Goal: Task Accomplishment & Management: Complete application form

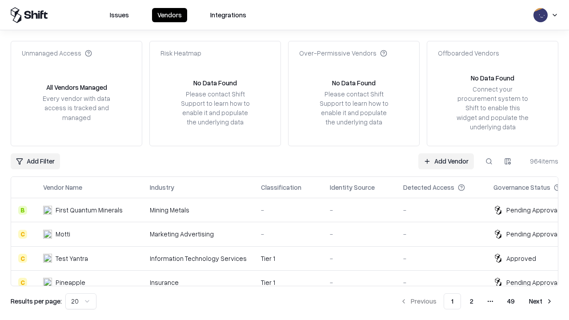
click at [446, 161] on link "Add Vendor" at bounding box center [446, 161] width 56 height 16
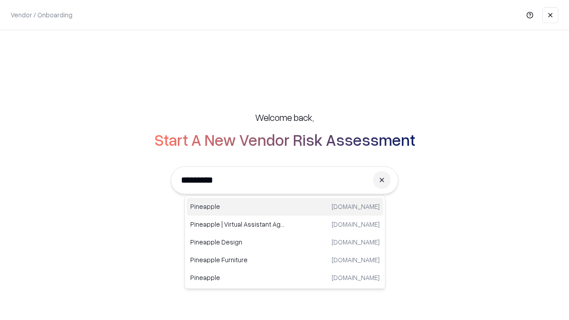
click at [285, 207] on div "Pineapple [DOMAIN_NAME]" at bounding box center [285, 207] width 197 height 18
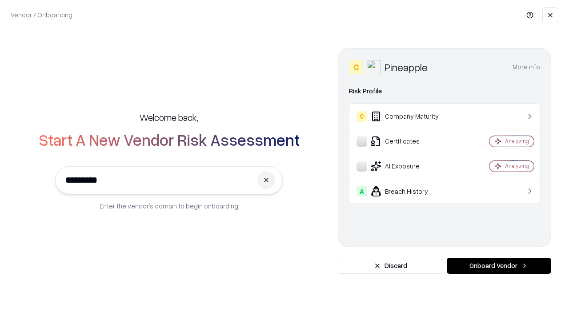
type input "*********"
click at [499, 266] on button "Onboard Vendor" at bounding box center [499, 266] width 104 height 16
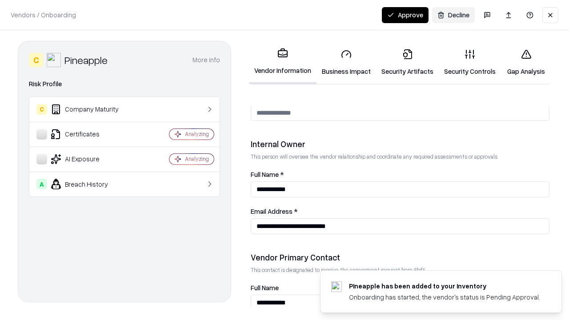
scroll to position [461, 0]
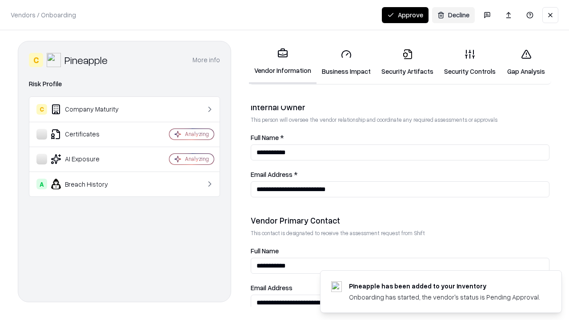
click at [407, 62] on link "Security Artifacts" at bounding box center [407, 62] width 63 height 41
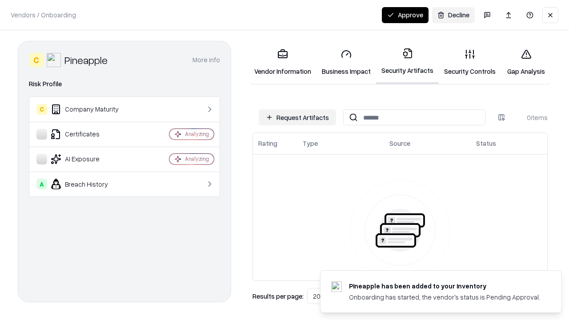
click at [297, 117] on button "Request Artifacts" at bounding box center [297, 117] width 77 height 16
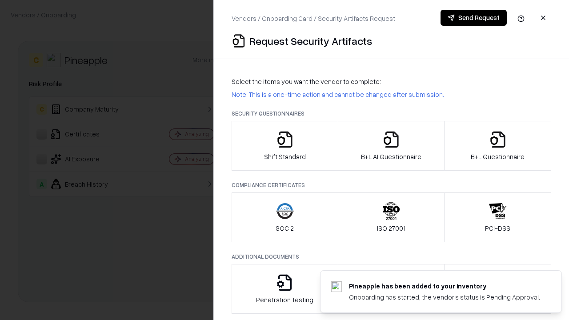
click at [498, 146] on icon "button" at bounding box center [498, 140] width 18 height 18
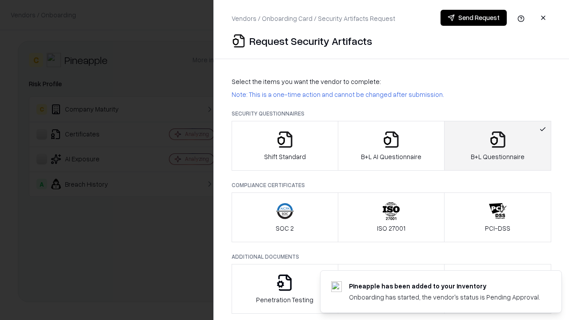
click at [391, 146] on icon "button" at bounding box center [391, 140] width 18 height 18
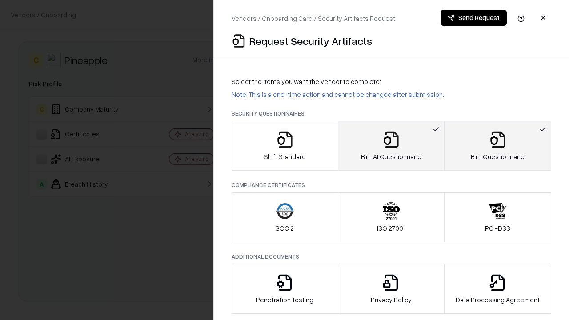
click at [474, 18] on button "Send Request" at bounding box center [474, 18] width 66 height 16
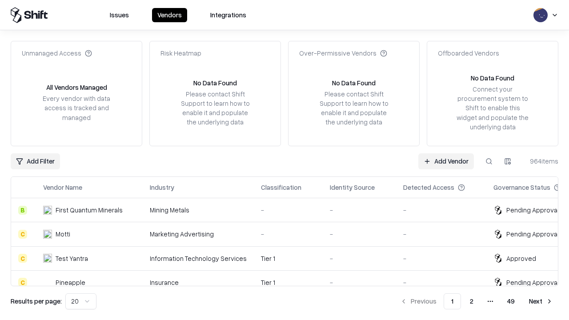
click at [489, 161] on button at bounding box center [489, 161] width 16 height 16
type input "*********"
click at [290, 278] on div "Tier 1" at bounding box center [288, 282] width 55 height 9
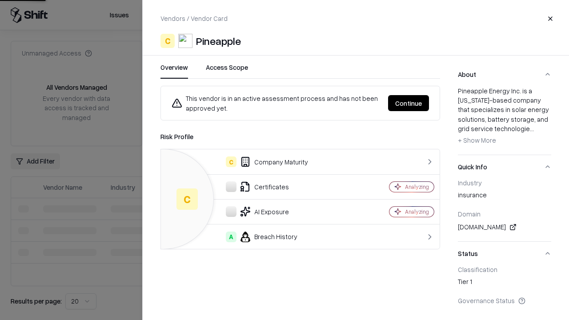
click at [409, 103] on button "Continue" at bounding box center [408, 103] width 41 height 16
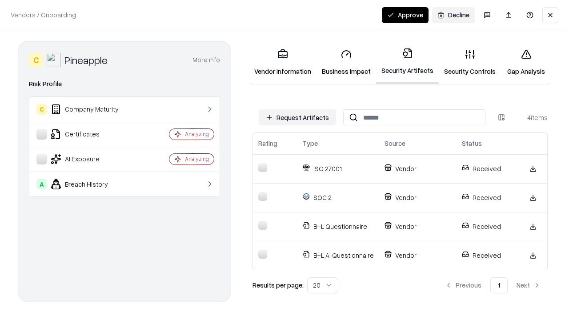
click at [405, 15] on button "Approve" at bounding box center [405, 15] width 47 height 16
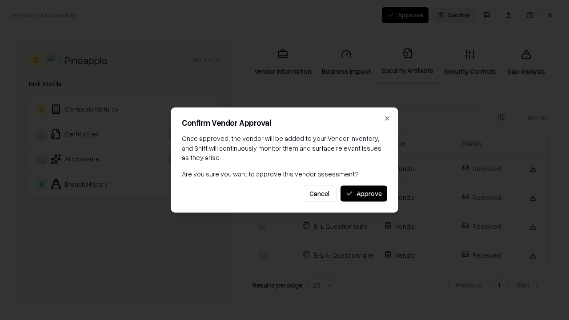
click at [364, 193] on button "Approve" at bounding box center [364, 193] width 47 height 16
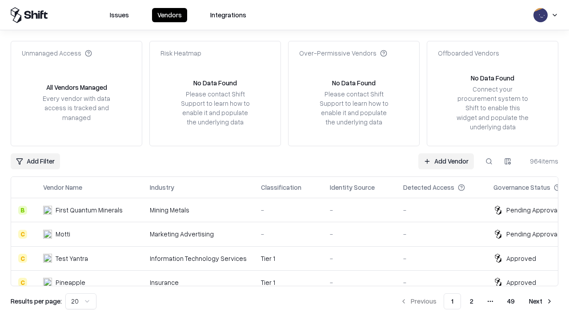
type input "*********"
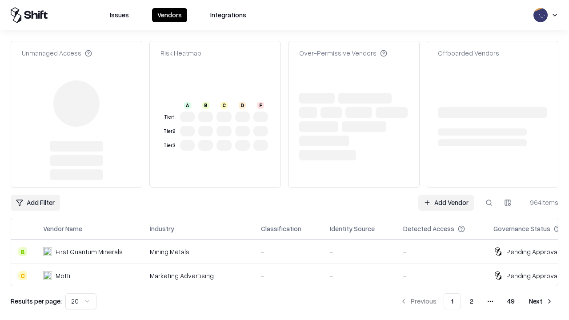
click at [446, 195] on link "Add Vendor" at bounding box center [446, 203] width 56 height 16
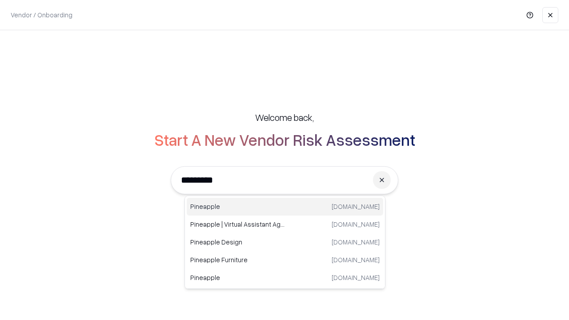
click at [285, 207] on div "Pineapple [DOMAIN_NAME]" at bounding box center [285, 207] width 197 height 18
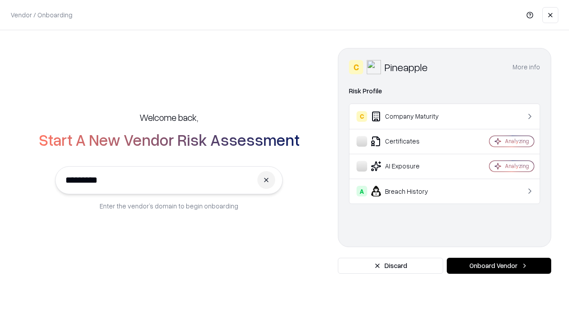
type input "*********"
click at [499, 266] on button "Onboard Vendor" at bounding box center [499, 266] width 104 height 16
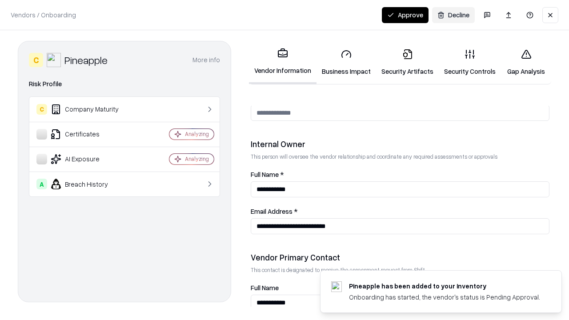
scroll to position [461, 0]
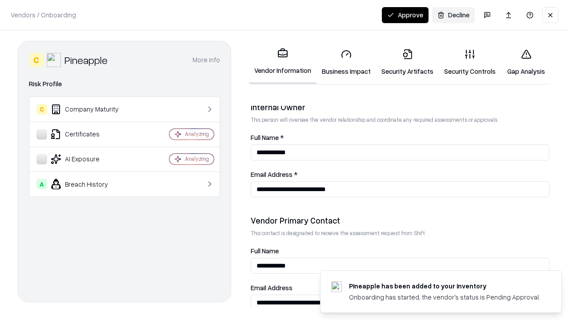
click at [405, 15] on button "Approve" at bounding box center [405, 15] width 47 height 16
